Goal: Information Seeking & Learning: Learn about a topic

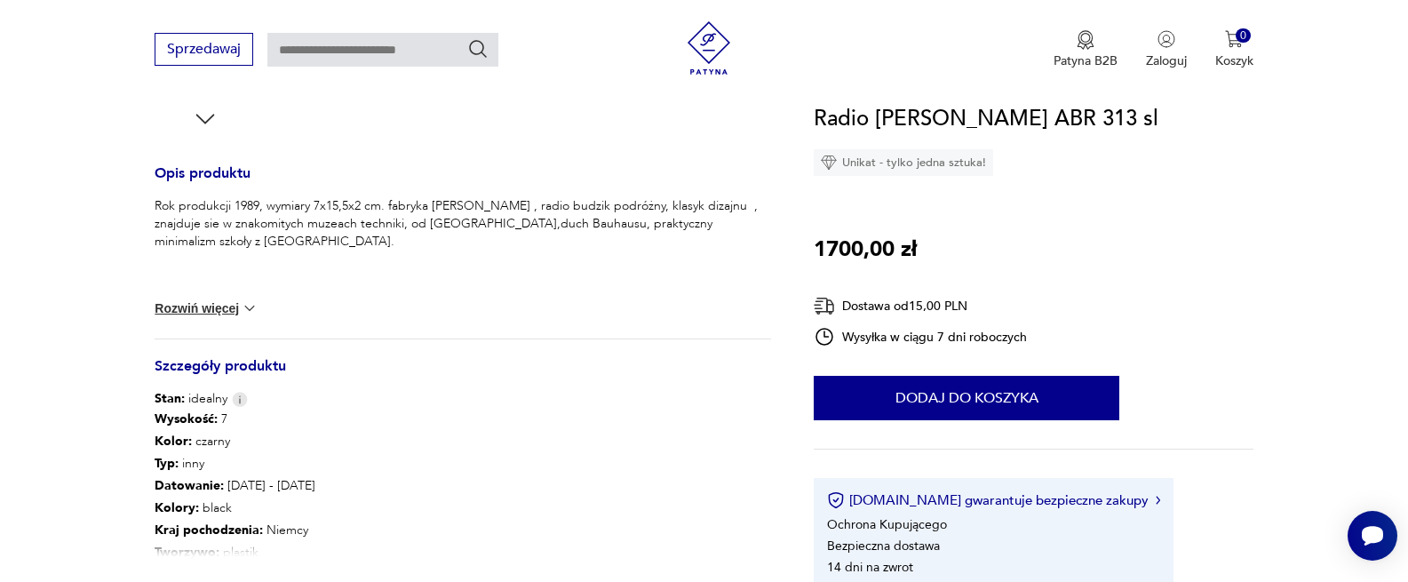
scroll to position [675, 0]
click at [107, 385] on section "Opis produktu Rok produkcji 1989, wymiary 7x15,5x2 cm. fabryka [PERSON_NAME] , …" at bounding box center [704, 184] width 1408 height 1133
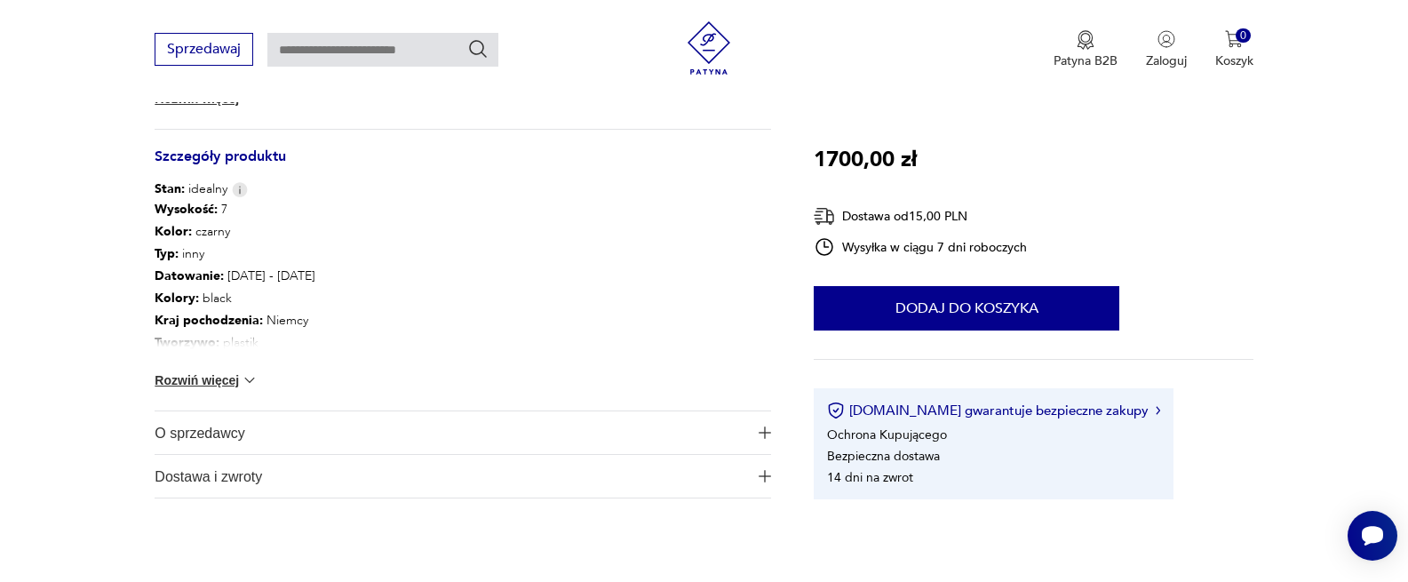
scroll to position [888, 0]
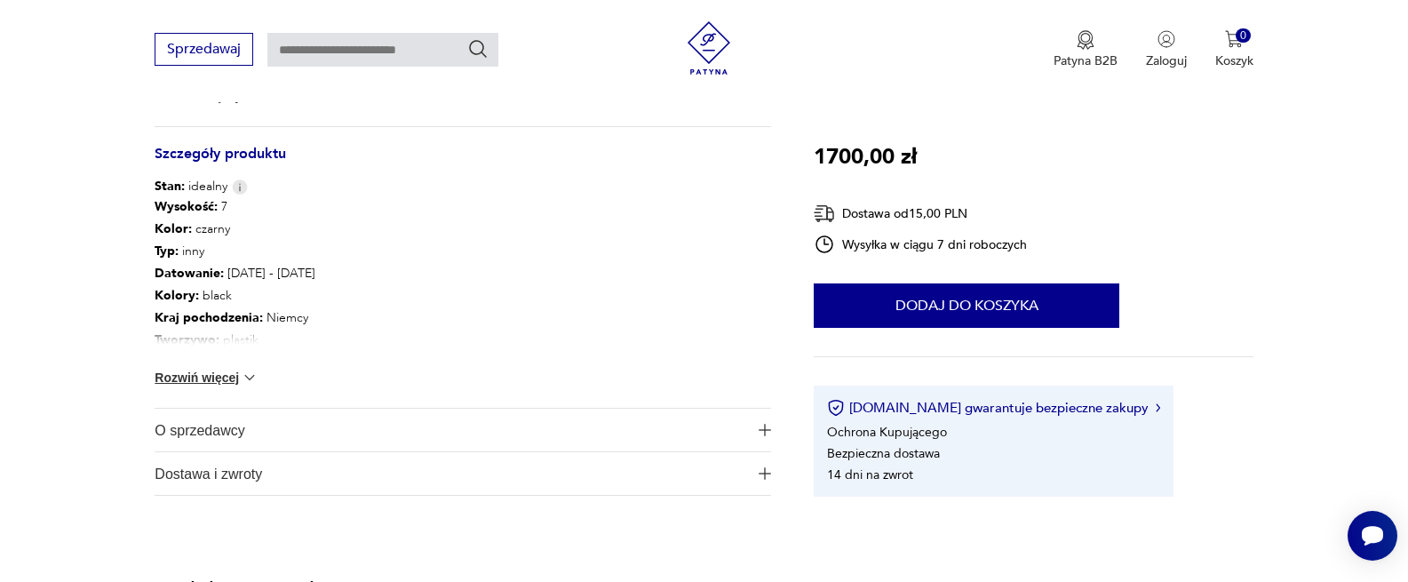
click at [216, 375] on button "Rozwiń więcej" at bounding box center [206, 378] width 103 height 18
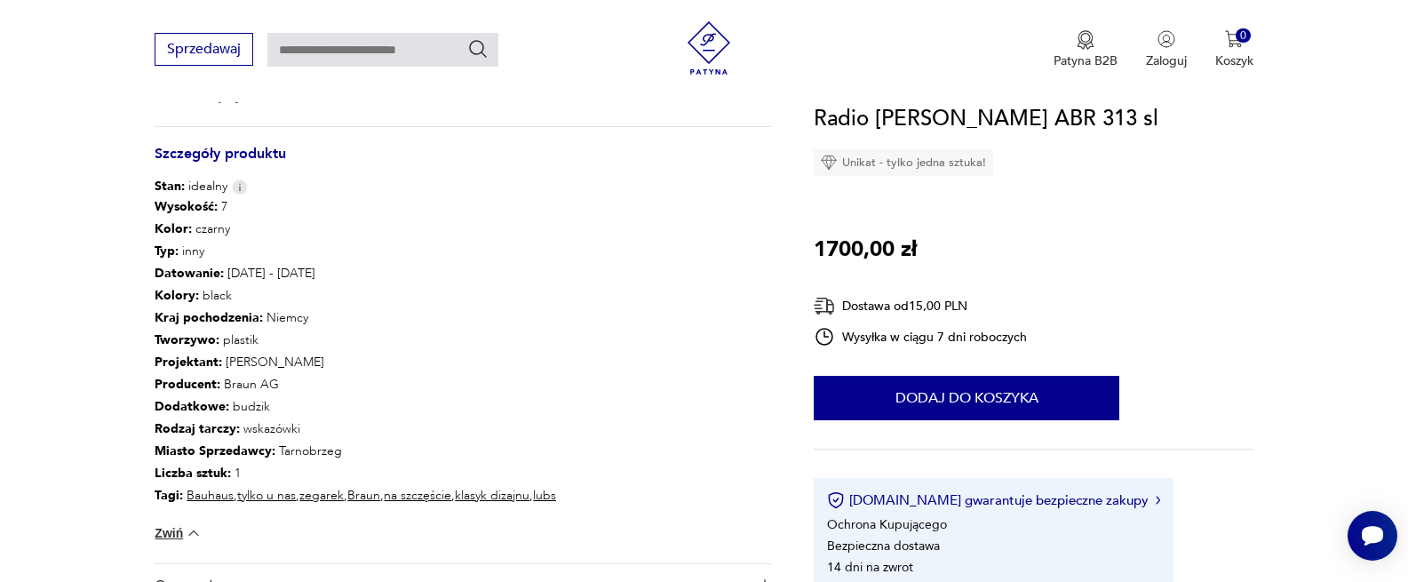
click at [58, 420] on section "Opis produktu Rok produkcji 1989, wymiary 7x15,5x2 cm. fabryka [PERSON_NAME] , …" at bounding box center [704, 49] width 1408 height 1289
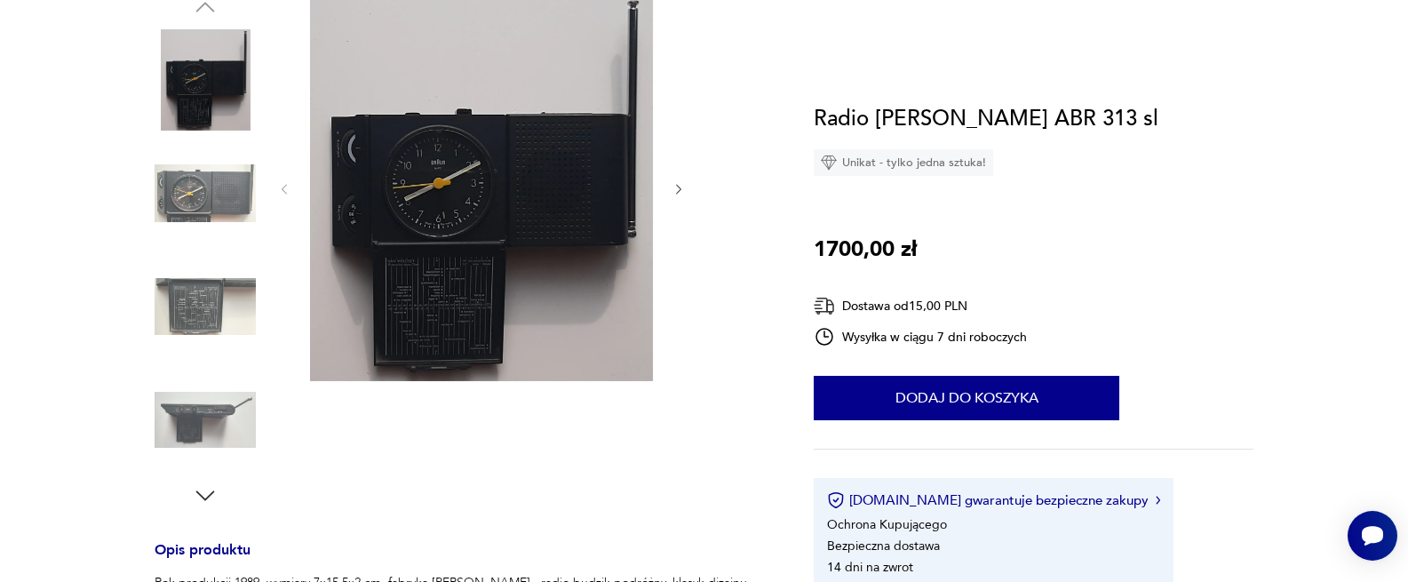
scroll to position [0, 0]
